Goal: Information Seeking & Learning: Learn about a topic

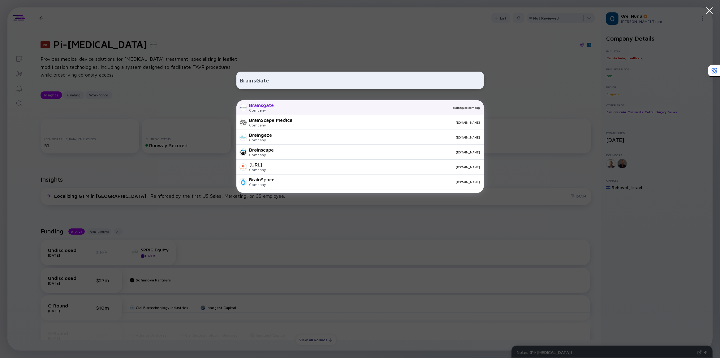
type input "BrainsGate"
click at [270, 109] on div "Company" at bounding box center [262, 110] width 25 height 5
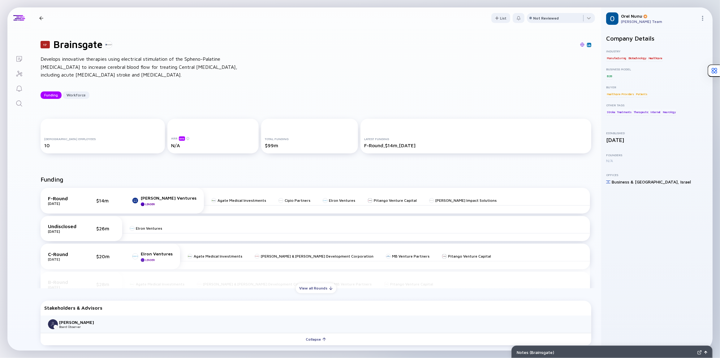
click at [276, 101] on div "17 Brainsgate Develops innovative therapies using electrical stimulation of the…" at bounding box center [316, 68] width 571 height 80
click at [17, 102] on icon "Search" at bounding box center [18, 103] width 7 height 7
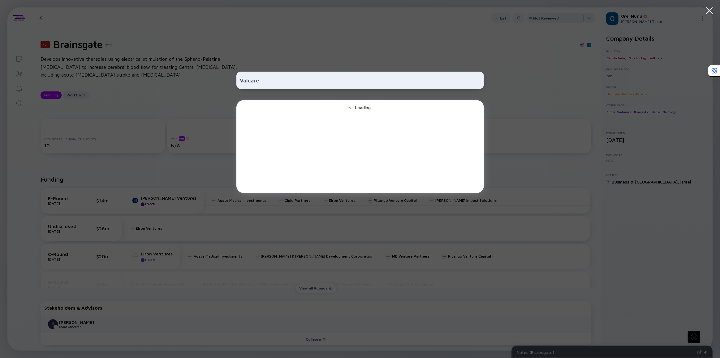
type input "Valcare"
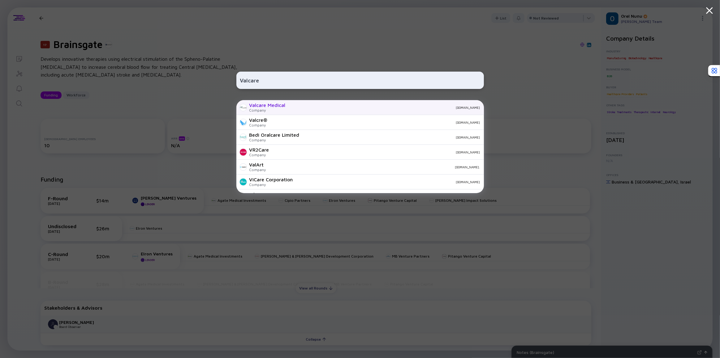
click at [272, 108] on div "Valcare Medical" at bounding box center [268, 105] width 36 height 6
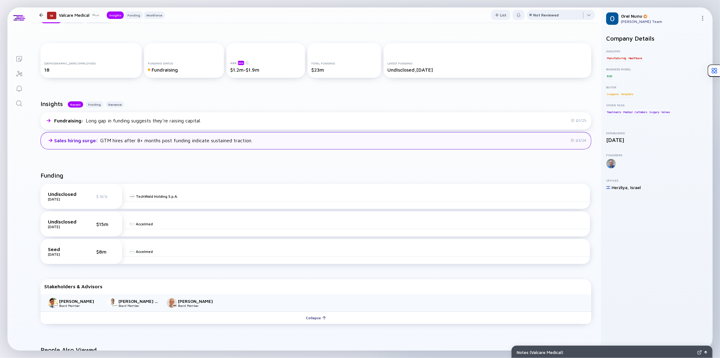
scroll to position [84, 0]
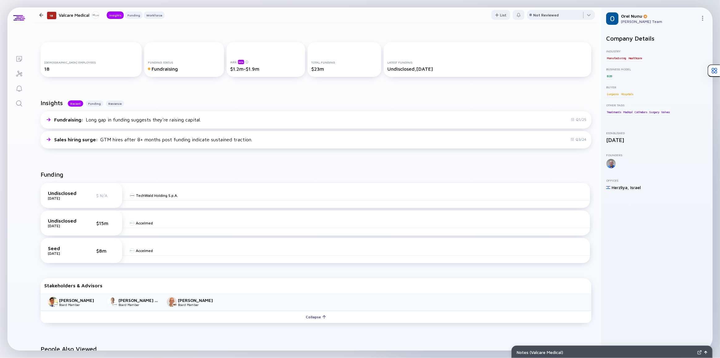
click at [158, 175] on div "Funding" at bounding box center [316, 177] width 551 height 12
click at [147, 224] on div "Accelmed" at bounding box center [144, 222] width 17 height 5
click at [18, 98] on link "Search" at bounding box center [18, 102] width 23 height 15
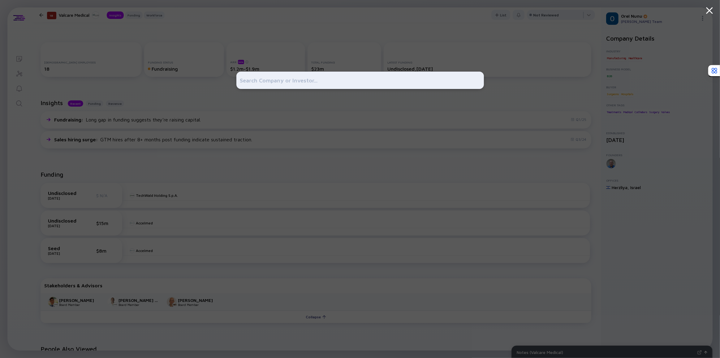
drag, startPoint x: 21, startPoint y: 100, endPoint x: 25, endPoint y: 100, distance: 4.1
click at [21, 100] on div at bounding box center [360, 179] width 720 height 358
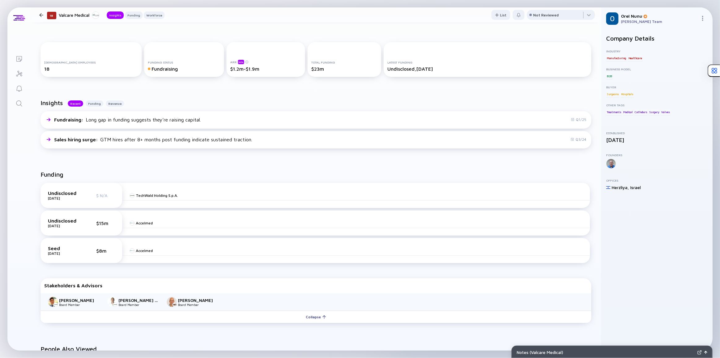
click at [21, 104] on icon "Search" at bounding box center [18, 103] width 7 height 7
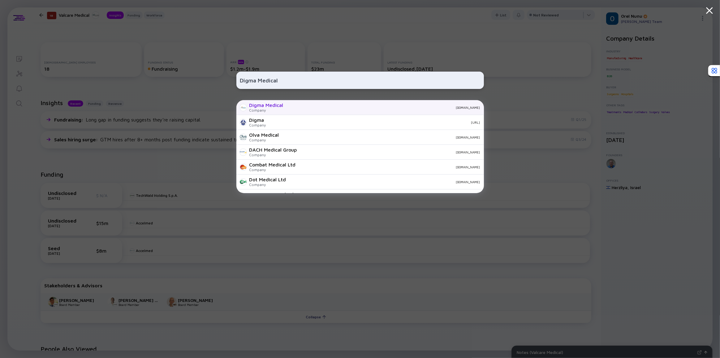
type input "Digma Medical"
click at [274, 107] on div "Digma Medical" at bounding box center [267, 105] width 34 height 6
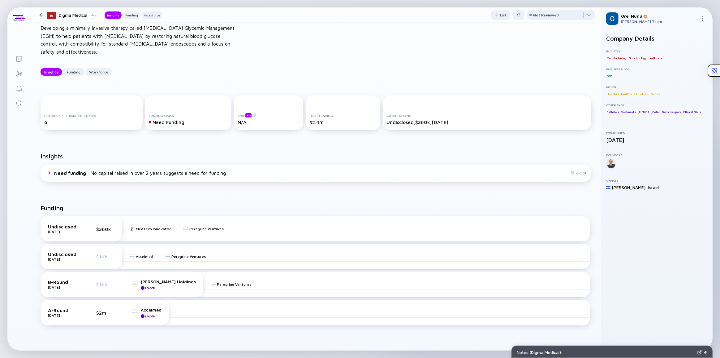
scroll to position [84, 0]
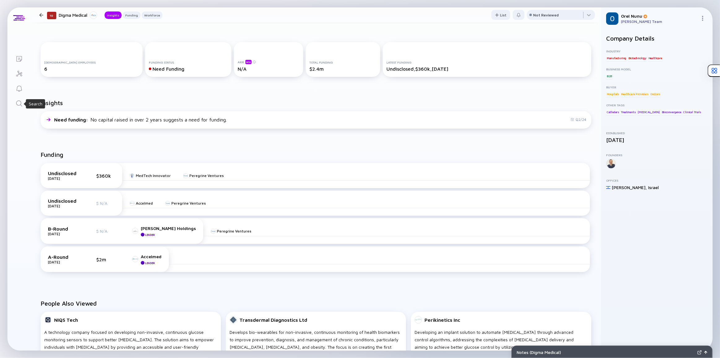
click at [18, 102] on icon "Search" at bounding box center [18, 103] width 7 height 7
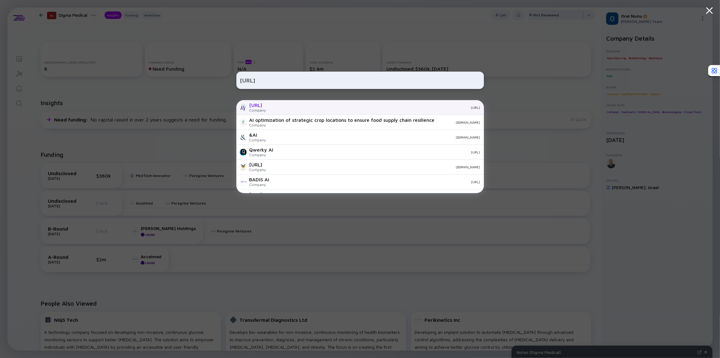
type input "[URL]"
click at [262, 105] on div "[URL]" at bounding box center [258, 105] width 17 height 6
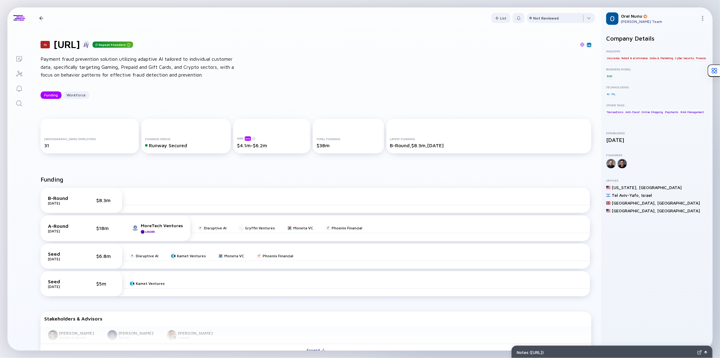
drag, startPoint x: 86, startPoint y: 44, endPoint x: 60, endPoint y: 46, distance: 26.1
click at [55, 46] on h1 "[URL]" at bounding box center [67, 44] width 27 height 12
copy h1 "[URL]"
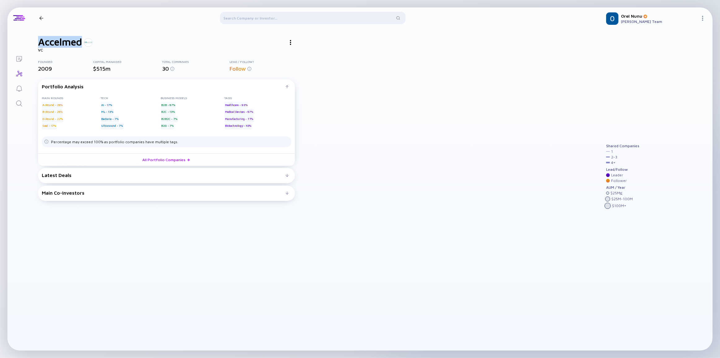
drag, startPoint x: 40, startPoint y: 40, endPoint x: 85, endPoint y: 37, distance: 44.4
click at [85, 37] on div "Accelmed" at bounding box center [166, 42] width 257 height 12
copy h1 "Accelmed"
